Goal: Task Accomplishment & Management: Complete application form

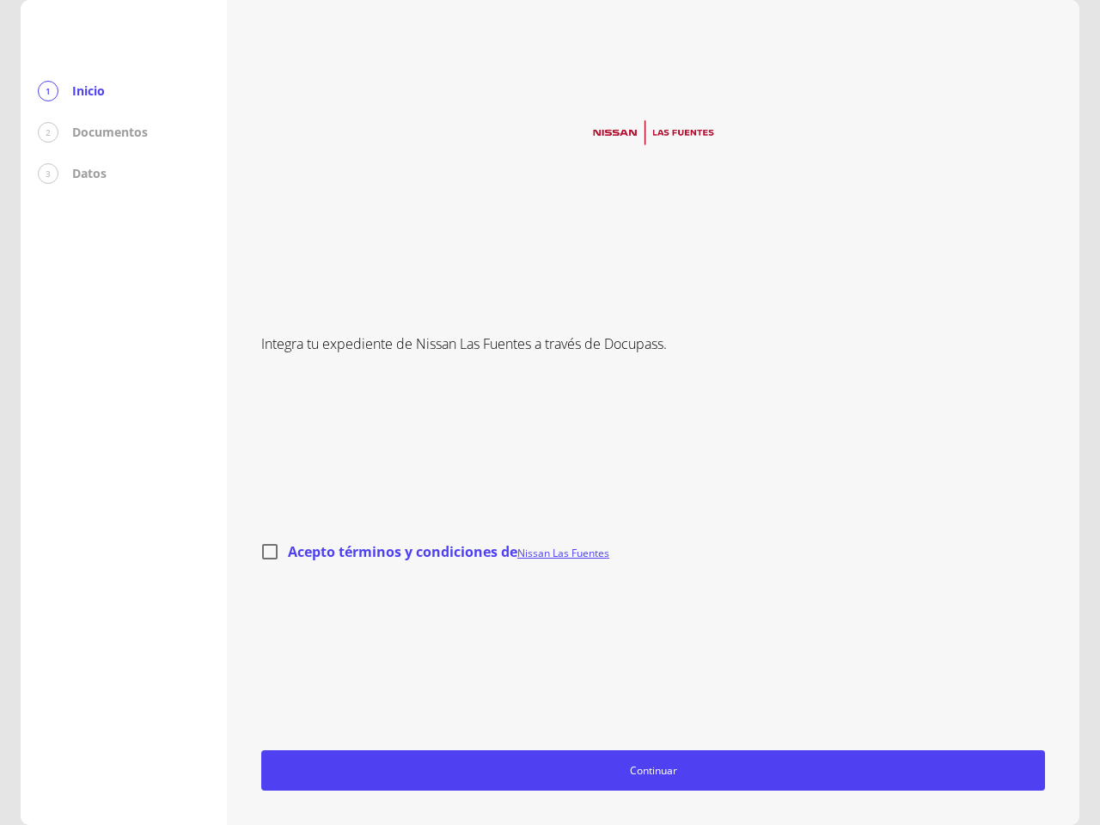
click at [550, 413] on div "Integra tu expediente de Nissan Las Fuentes a través de Docupass. Acepto términ…" at bounding box center [653, 412] width 784 height 757
click at [653, 770] on span "Continuar" at bounding box center [653, 771] width 769 height 18
